Goal: Check status: Check status

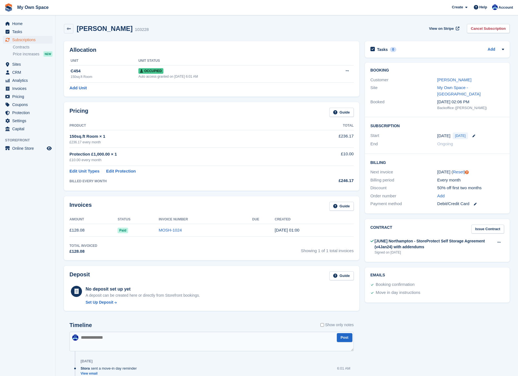
click at [19, 17] on aside "Home Tasks Subscriptions Subscriptions Subscriptions Contracts Price increases …" at bounding box center [27, 189] width 55 height 348
click at [23, 23] on span "Home" at bounding box center [28, 24] width 33 height 8
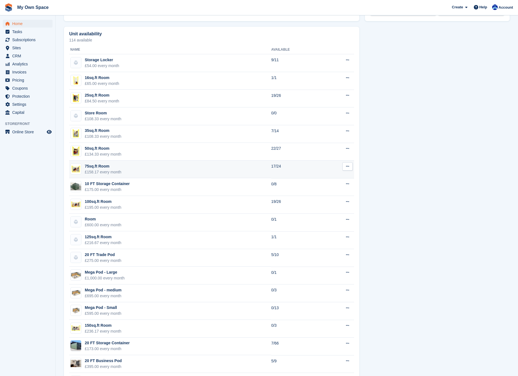
scroll to position [266, 0]
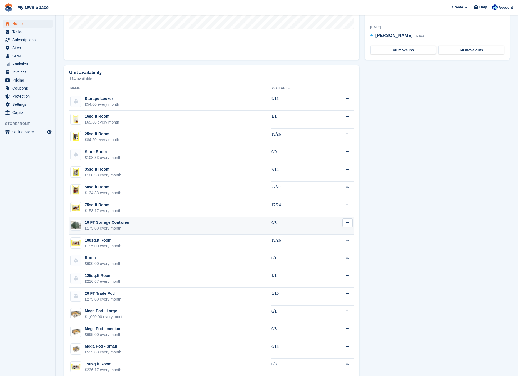
click at [110, 227] on div "£175.00 every month" at bounding box center [107, 228] width 45 height 6
